Goal: Task Accomplishment & Management: Use online tool/utility

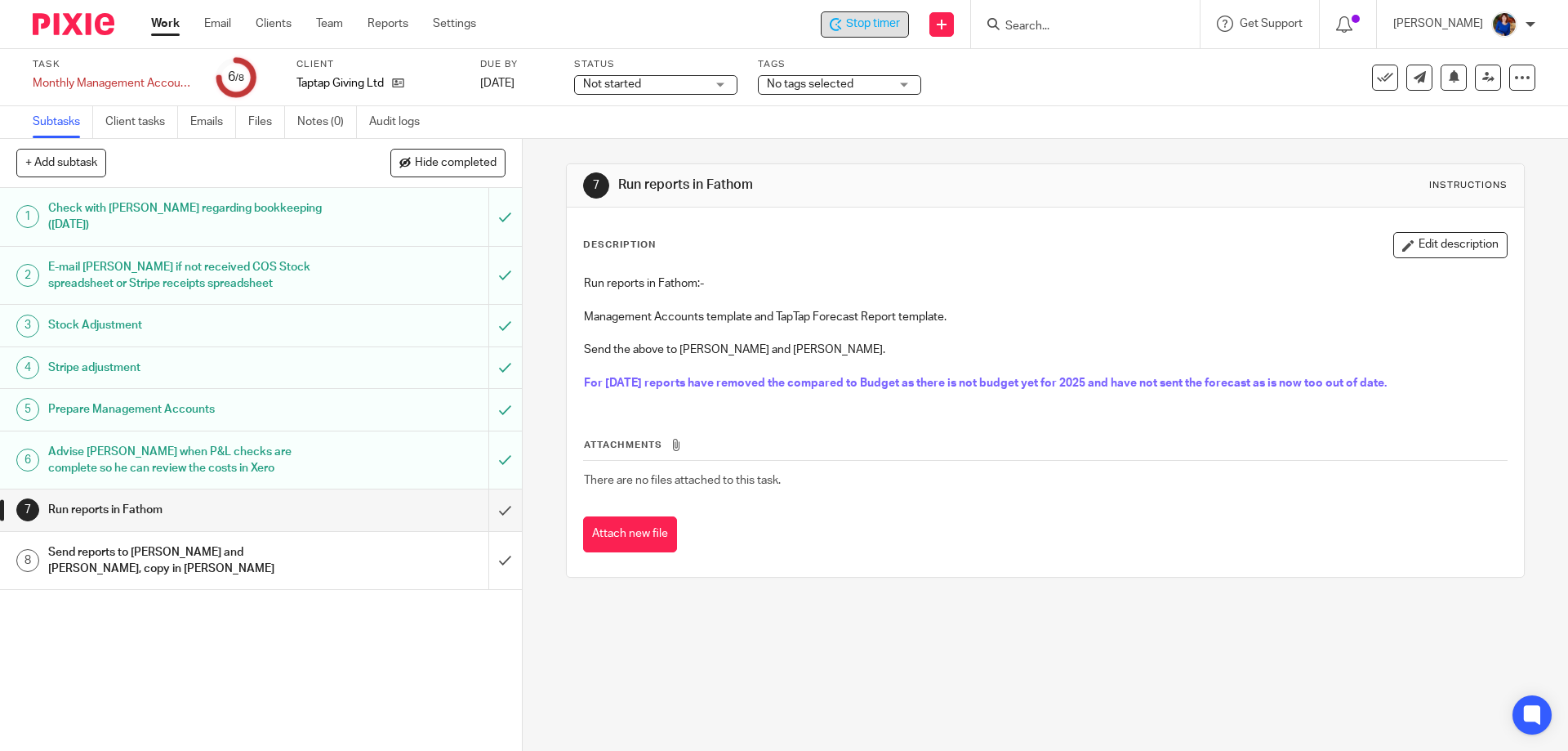
click at [841, 21] on div "Stop timer" at bounding box center [865, 23] width 70 height 17
click at [175, 19] on link "Work" at bounding box center [166, 23] width 28 height 16
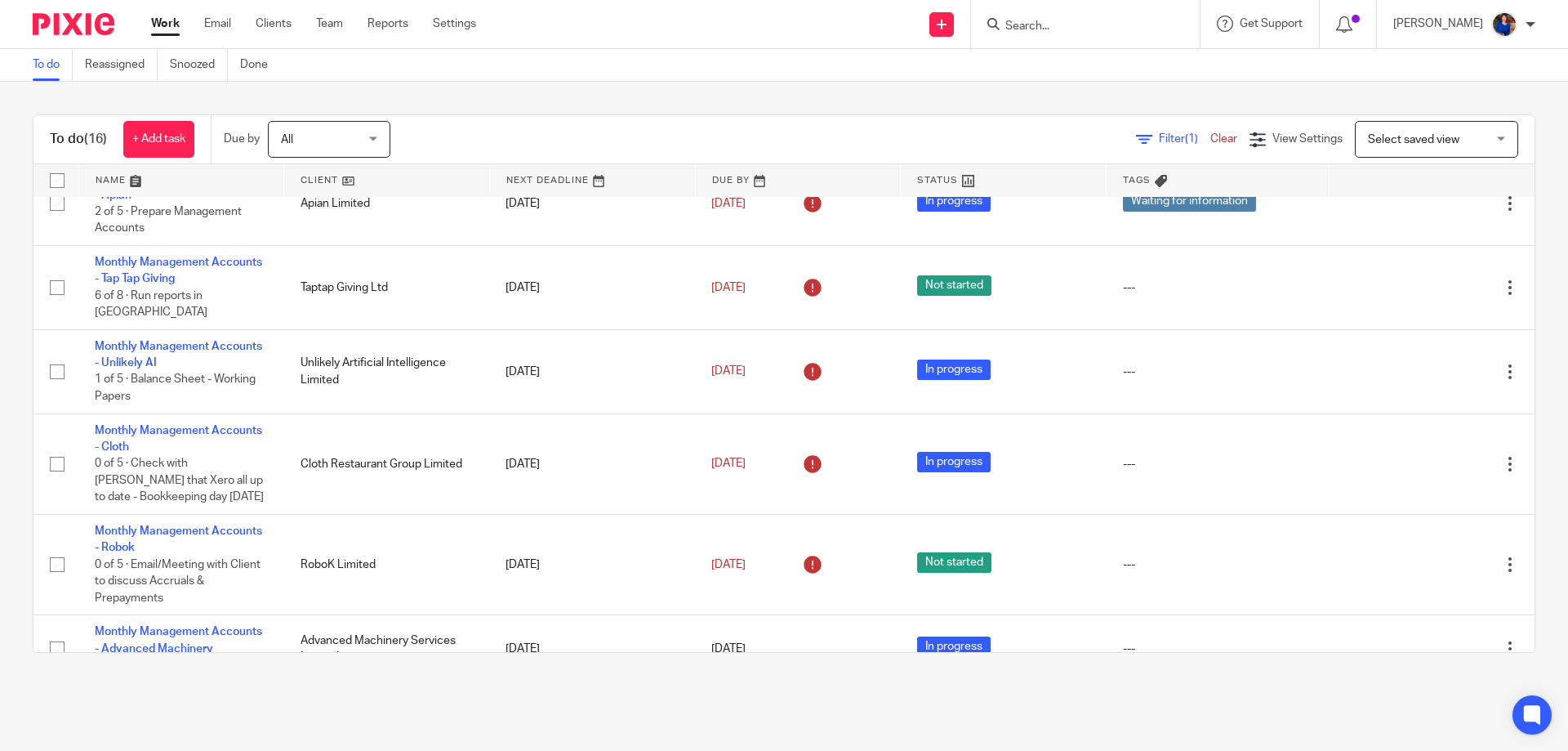
scroll to position [397, 0]
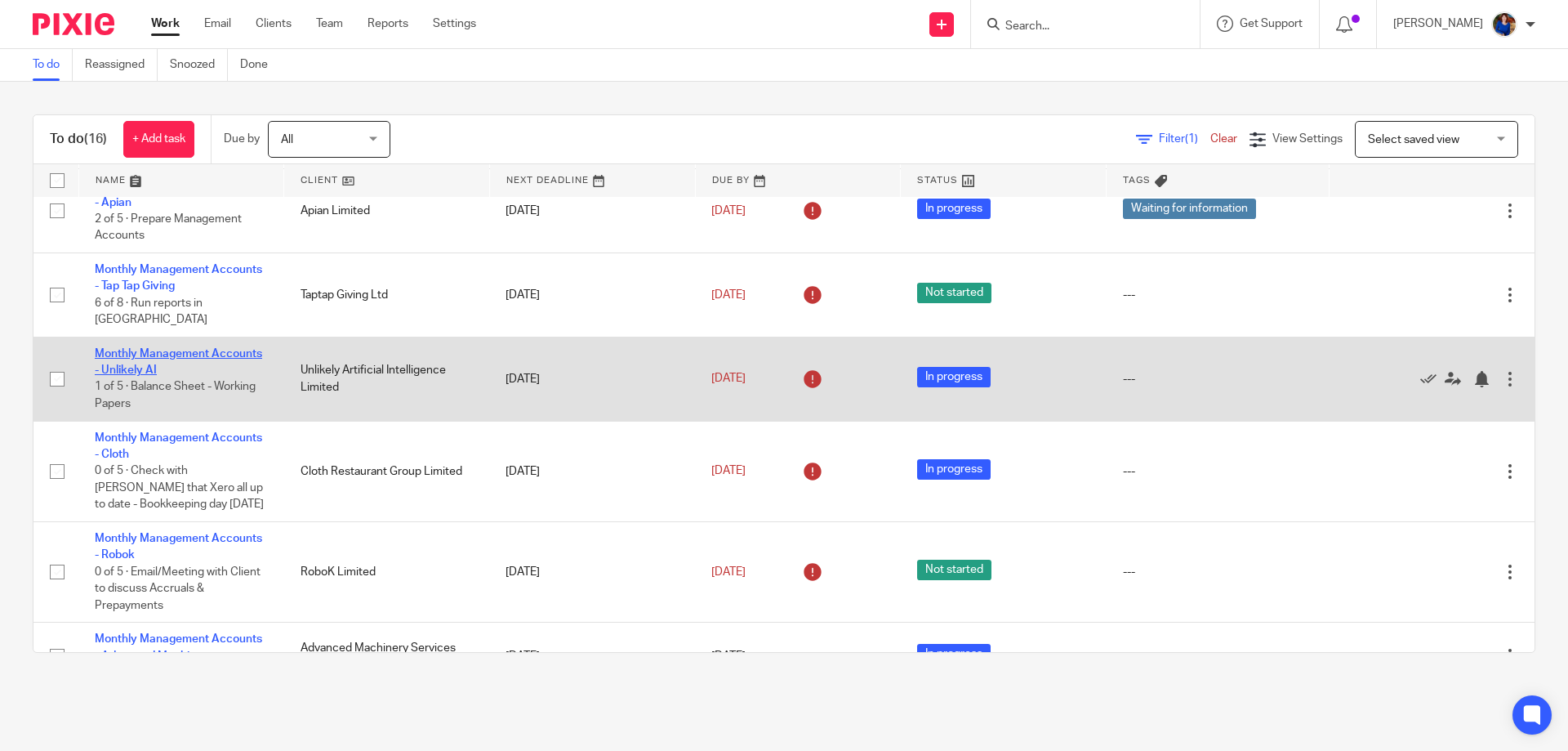
click at [203, 348] on link "Monthly Management Accounts - Unlikely AI" at bounding box center [178, 362] width 167 height 28
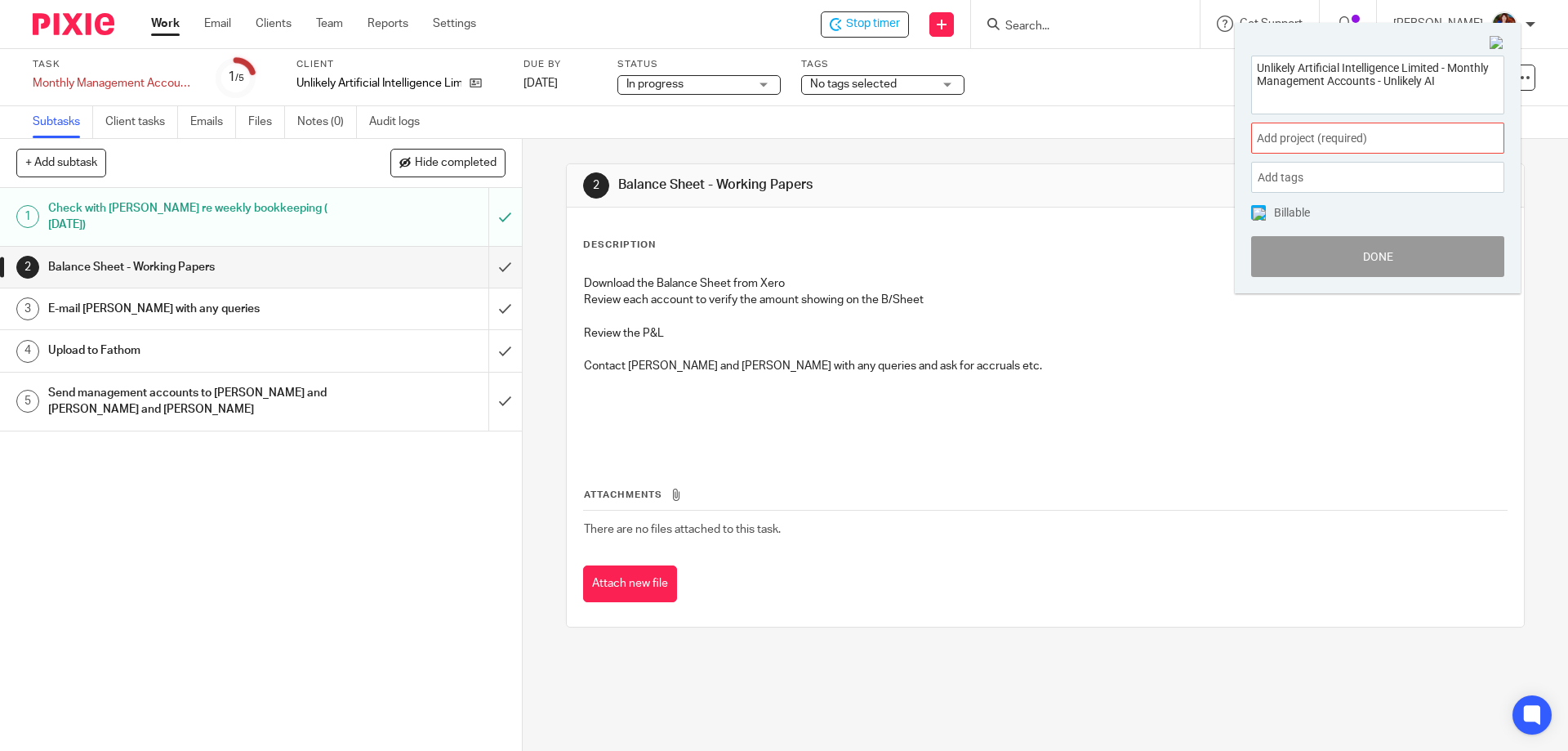
click at [1384, 139] on span "Add project (required) :" at bounding box center [1359, 138] width 206 height 17
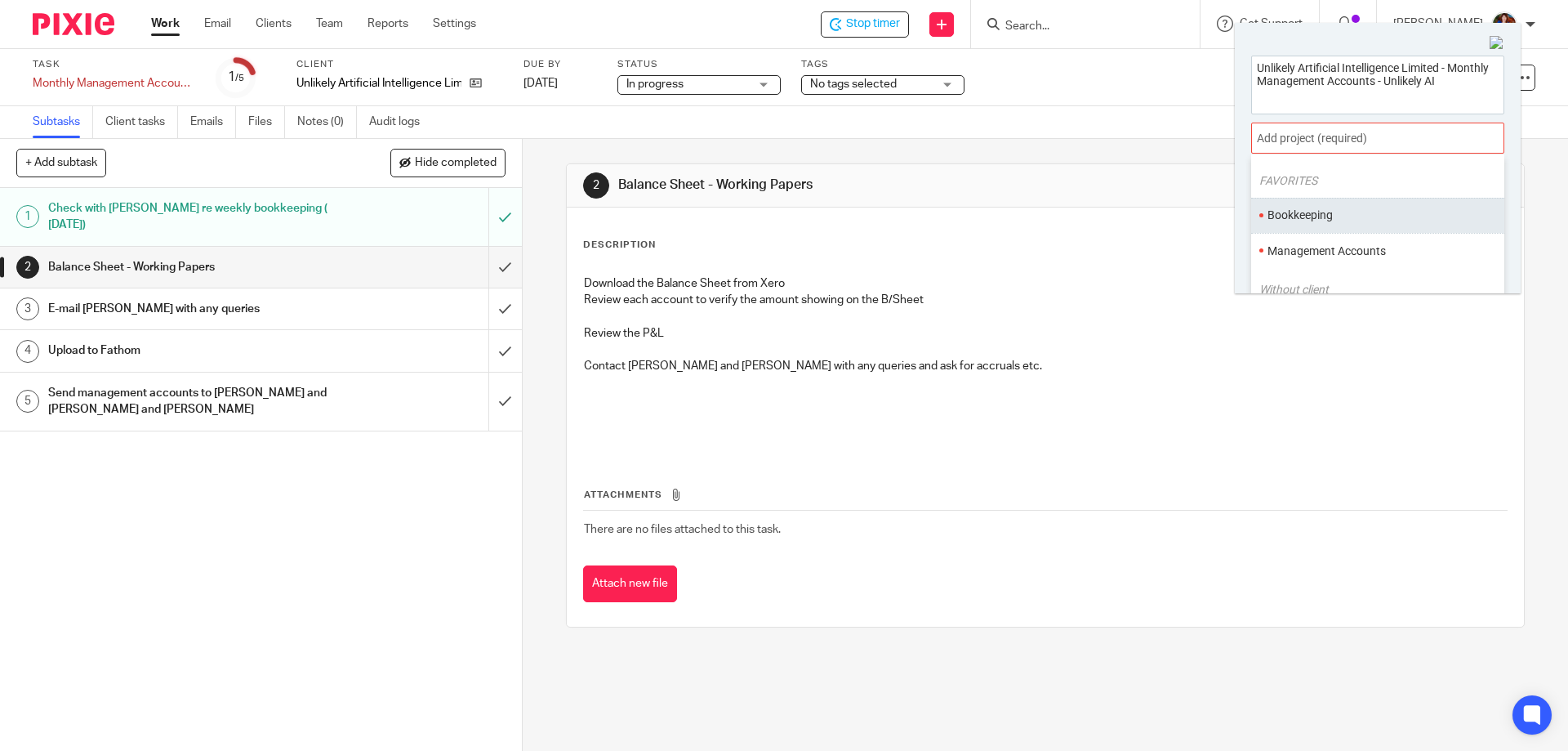
scroll to position [82, 0]
click at [1372, 211] on li "Management Accounts" at bounding box center [1373, 212] width 213 height 17
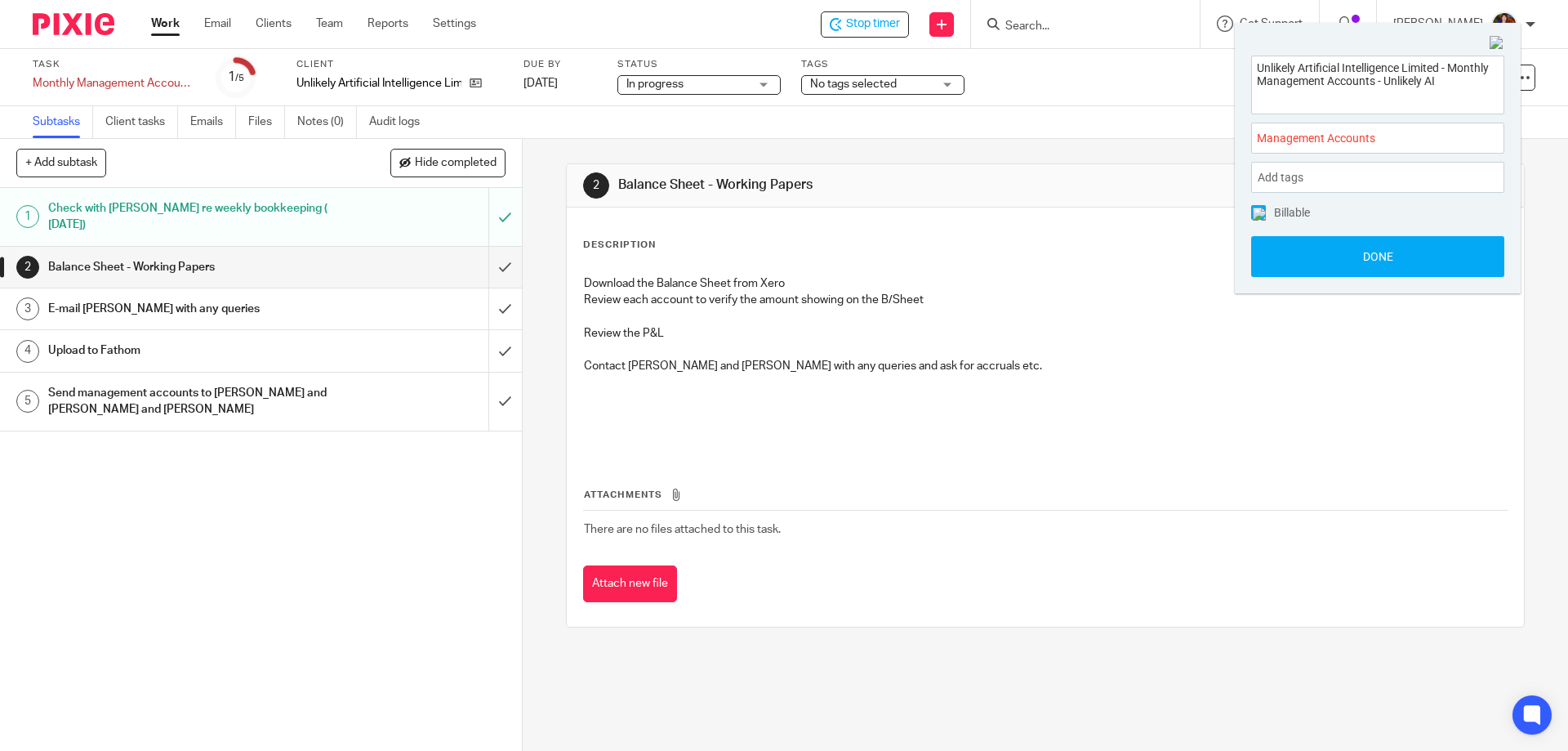
drag, startPoint x: 1265, startPoint y: 211, endPoint x: 1271, endPoint y: 232, distance: 21.8
click at [1265, 212] on span at bounding box center [1258, 212] width 15 height 15
drag, startPoint x: 1284, startPoint y: 261, endPoint x: 1176, endPoint y: 181, distance: 134.4
click at [1284, 261] on button "Done" at bounding box center [1377, 257] width 253 height 41
